Goal: Transaction & Acquisition: Obtain resource

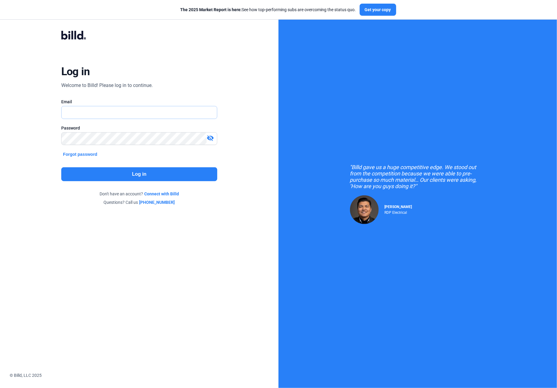
type input "[PERSON_NAME][EMAIL_ADDRESS][DOMAIN_NAME]"
click at [133, 173] on button "Log in" at bounding box center [139, 174] width 156 height 14
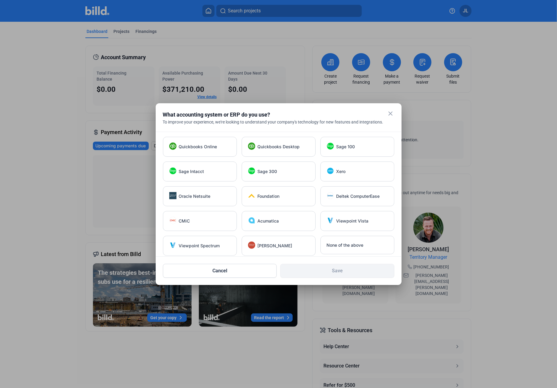
click at [388, 113] on mat-icon "close" at bounding box center [390, 113] width 7 height 7
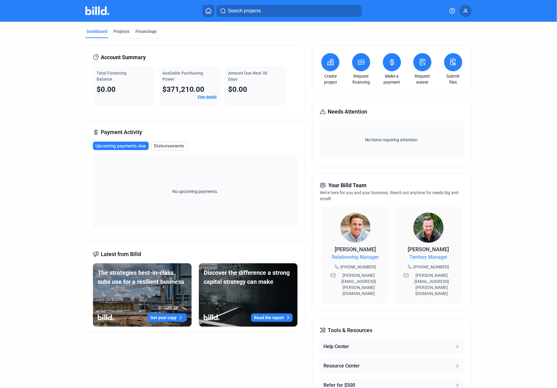
click at [328, 62] on icon at bounding box center [331, 61] width 6 height 5
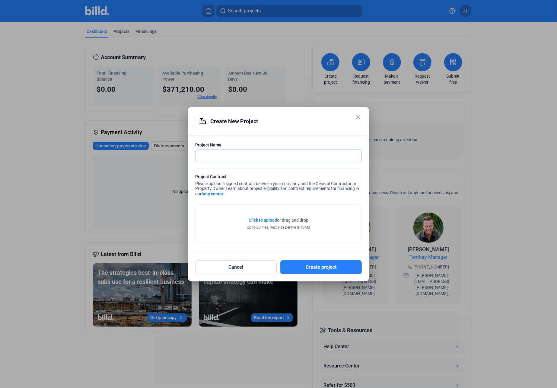
click at [203, 154] on input "text" at bounding box center [275, 155] width 159 height 12
type input "Mission Kids"
click at [261, 220] on span "Click to upload" at bounding box center [263, 220] width 28 height 5
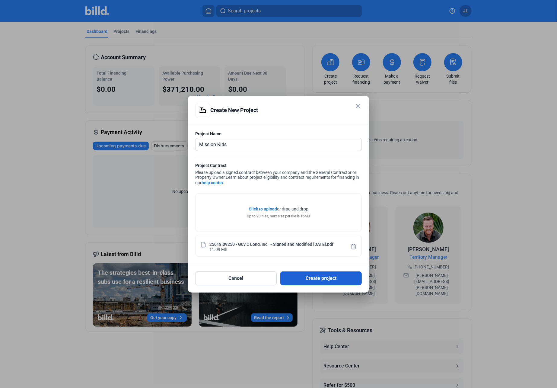
click at [314, 280] on button "Create project" at bounding box center [320, 278] width 81 height 14
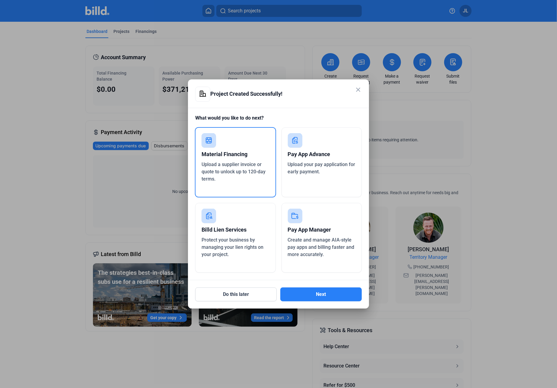
click at [217, 167] on span "Upload a supplier invoice or quote to unlock up to 120-day terms." at bounding box center [234, 171] width 64 height 20
click at [319, 296] on button "Next" at bounding box center [320, 294] width 81 height 14
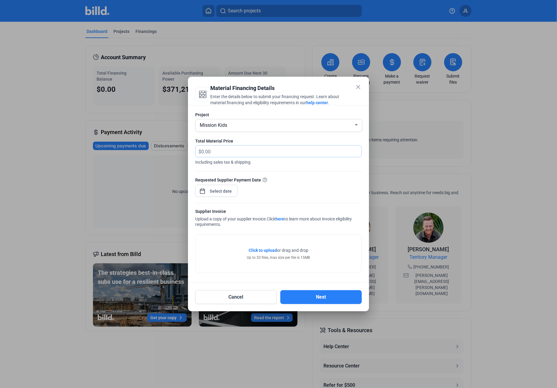
drag, startPoint x: 217, startPoint y: 148, endPoint x: 190, endPoint y: 151, distance: 27.3
click at [190, 151] on div "Project Mission Kids Total Material Price $ Including sales tax & shipping. Req…" at bounding box center [278, 194] width 181 height 178
type input "5,647.06"
click at [215, 191] on div "close Material Financing Details Enter the details below to submit your financi…" at bounding box center [278, 194] width 557 height 388
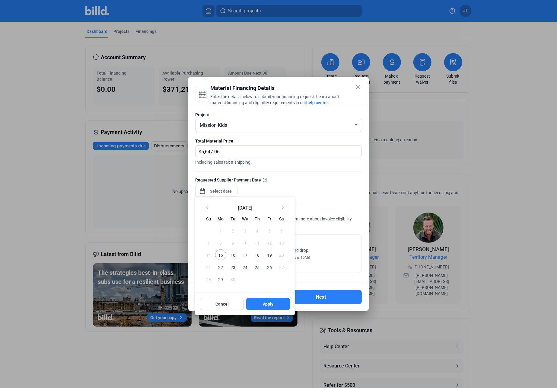
click at [219, 279] on span "29" at bounding box center [220, 279] width 11 height 11
click at [265, 305] on span "Apply" at bounding box center [268, 304] width 11 height 6
type input "[DATE]"
click at [272, 302] on span "Apply" at bounding box center [268, 304] width 11 height 6
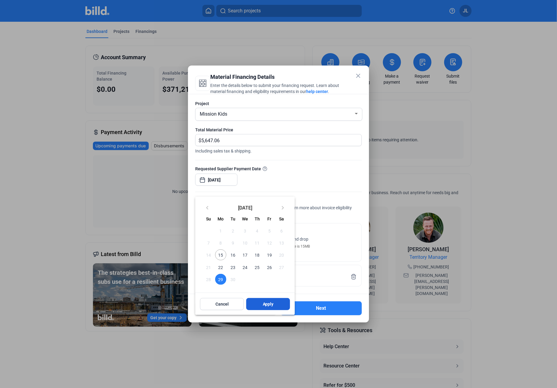
click at [265, 303] on span "Apply" at bounding box center [268, 304] width 11 height 6
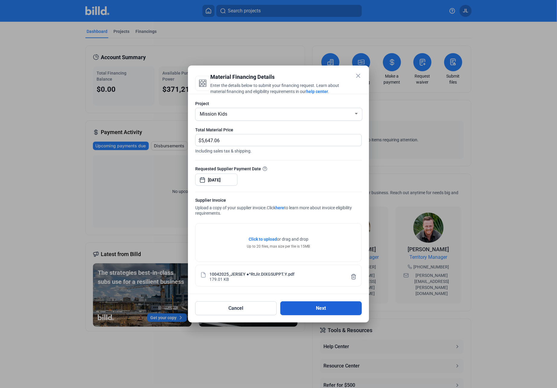
click at [315, 306] on button "Next" at bounding box center [320, 308] width 81 height 14
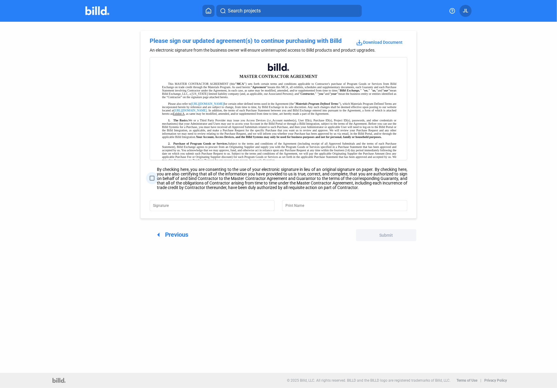
click at [151, 179] on span at bounding box center [152, 178] width 5 height 5
click at [0, 0] on input "By checking here, you are consenting to the use of your electronic signature in…" at bounding box center [0, 0] width 0 height 0
click at [167, 209] on input "Signature" at bounding box center [212, 205] width 119 height 8
type input "[PERSON_NAME]"
click at [289, 206] on input "Print Name" at bounding box center [341, 205] width 111 height 8
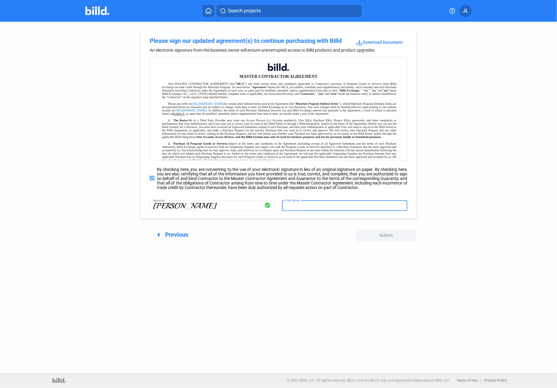
type input "o"
type input "[PERSON_NAME]"
click at [377, 238] on button "Submit" at bounding box center [386, 235] width 60 height 12
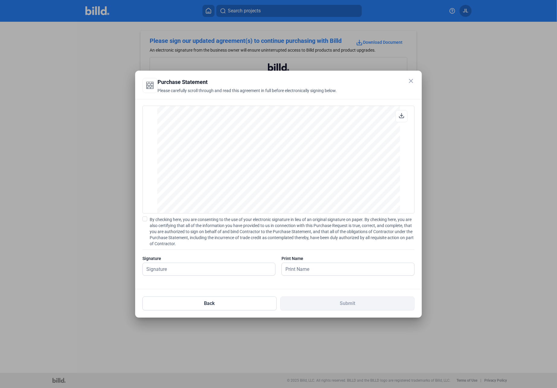
scroll to position [336, 0]
click at [144, 219] on span at bounding box center [144, 218] width 5 height 5
click at [0, 0] on input "By checking here, you are consenting to the use of your electronic signature in…" at bounding box center [0, 0] width 0 height 0
click at [162, 268] on input "text" at bounding box center [209, 269] width 133 height 12
click at [190, 270] on input "[PERSON_NAME]" at bounding box center [209, 269] width 133 height 12
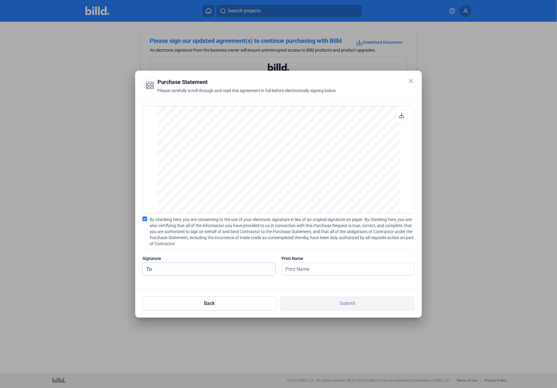
type input "T"
type input "[PERSON_NAME]"
click at [292, 271] on input "text" at bounding box center [348, 269] width 133 height 12
type input "[PERSON_NAME]"
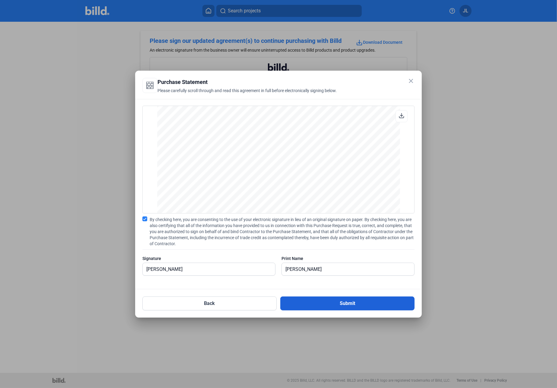
click at [340, 302] on button "Submit" at bounding box center [347, 303] width 134 height 14
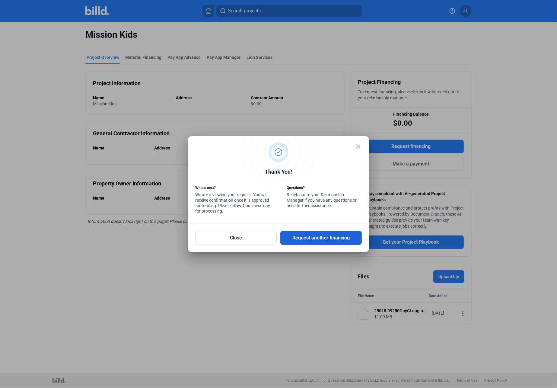
click at [319, 239] on button "Request another financing" at bounding box center [320, 238] width 81 height 14
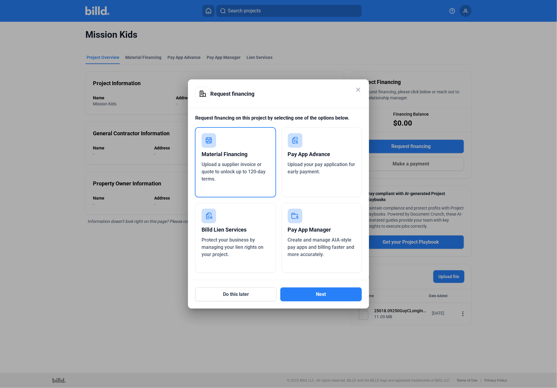
click at [359, 90] on mat-icon "close" at bounding box center [358, 89] width 7 height 7
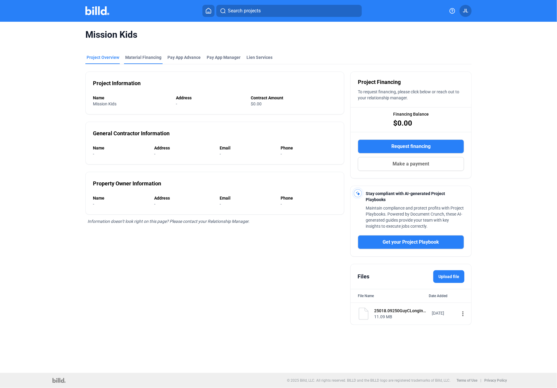
click at [146, 59] on div "Material Financing" at bounding box center [143, 57] width 36 height 6
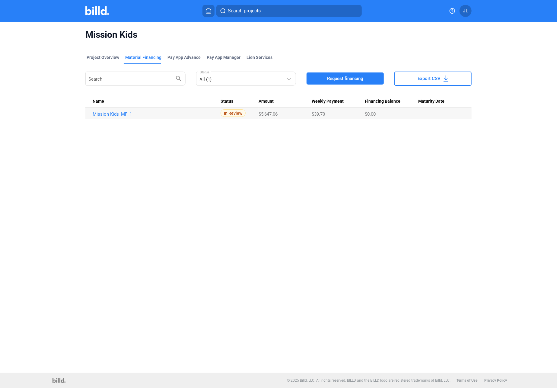
click at [121, 112] on link "Mission Kids_MF_1" at bounding box center [157, 113] width 128 height 5
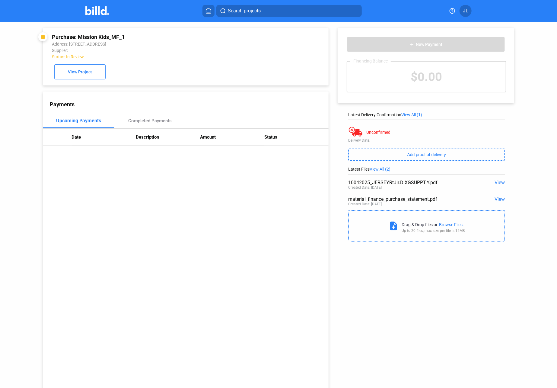
click at [501, 198] on span "View" at bounding box center [500, 199] width 10 height 6
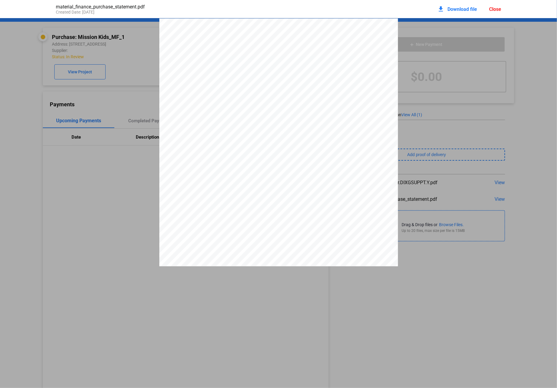
click at [408, 289] on pdf-viewer "PURCHASE STATEMENT This PURCHASE STATEMENT is being executed and delivered purs…" at bounding box center [278, 173] width 557 height 310
click at [467, 9] on span "Download file" at bounding box center [463, 9] width 30 height 6
